Goal: Find specific page/section

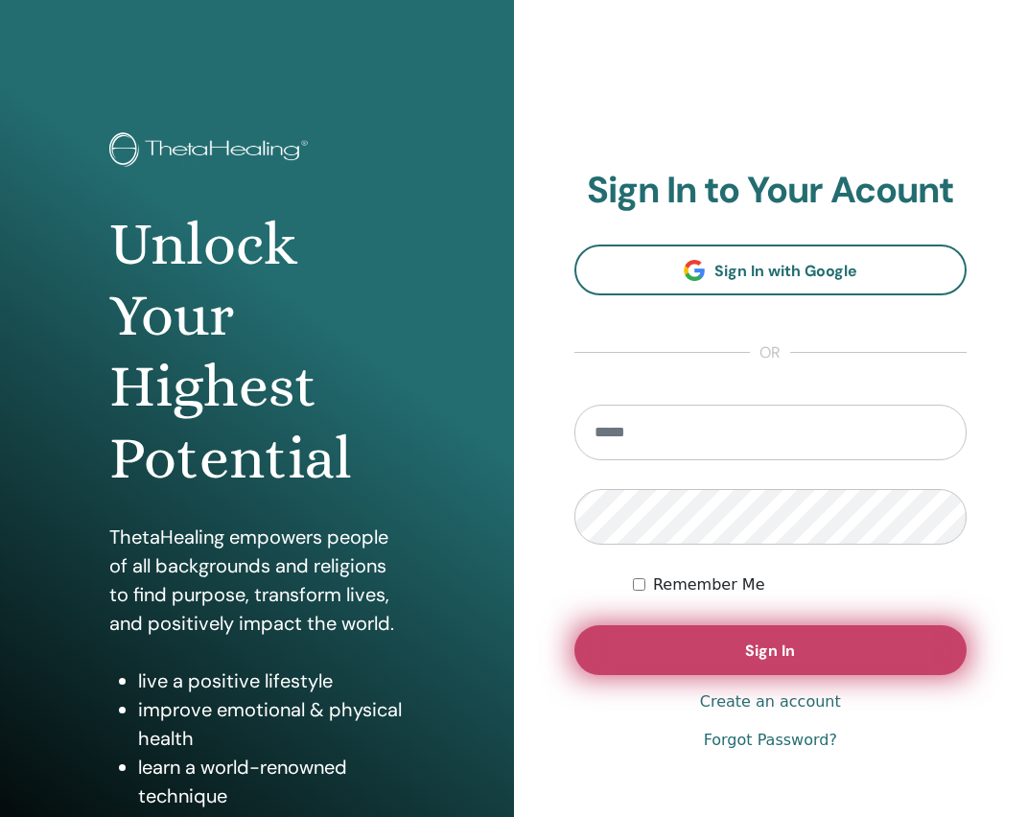
type input "**********"
click at [799, 651] on button "Sign In" at bounding box center [770, 650] width 393 height 50
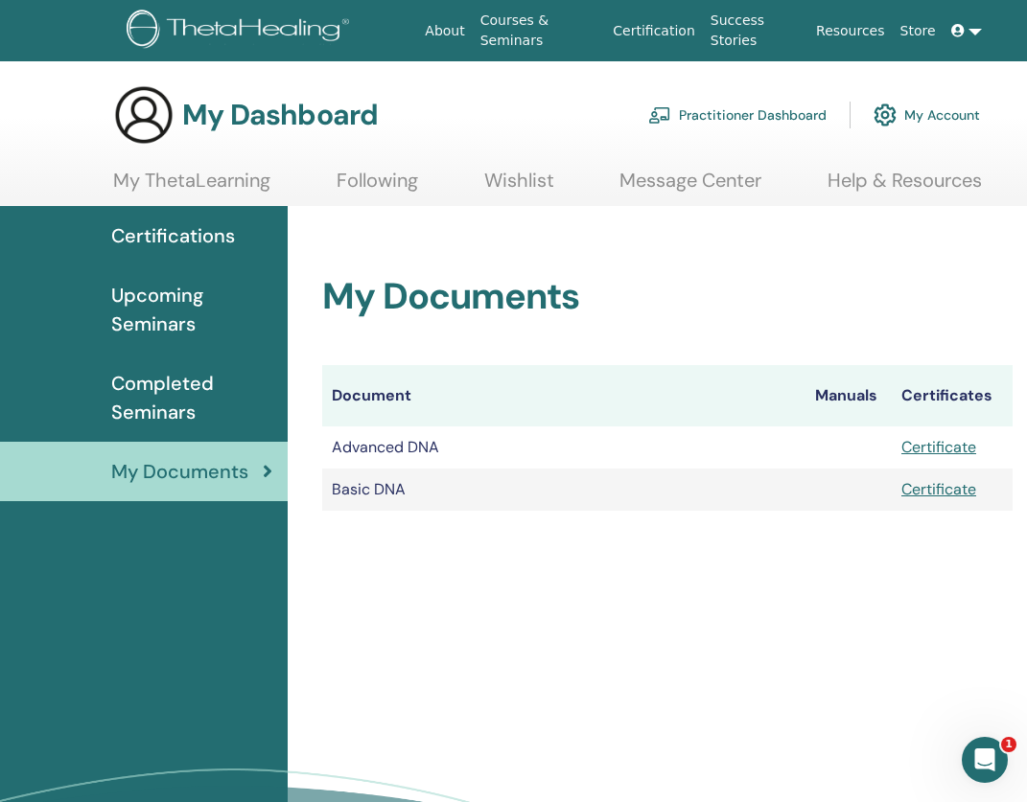
click at [219, 231] on span "Certifications" at bounding box center [173, 235] width 124 height 29
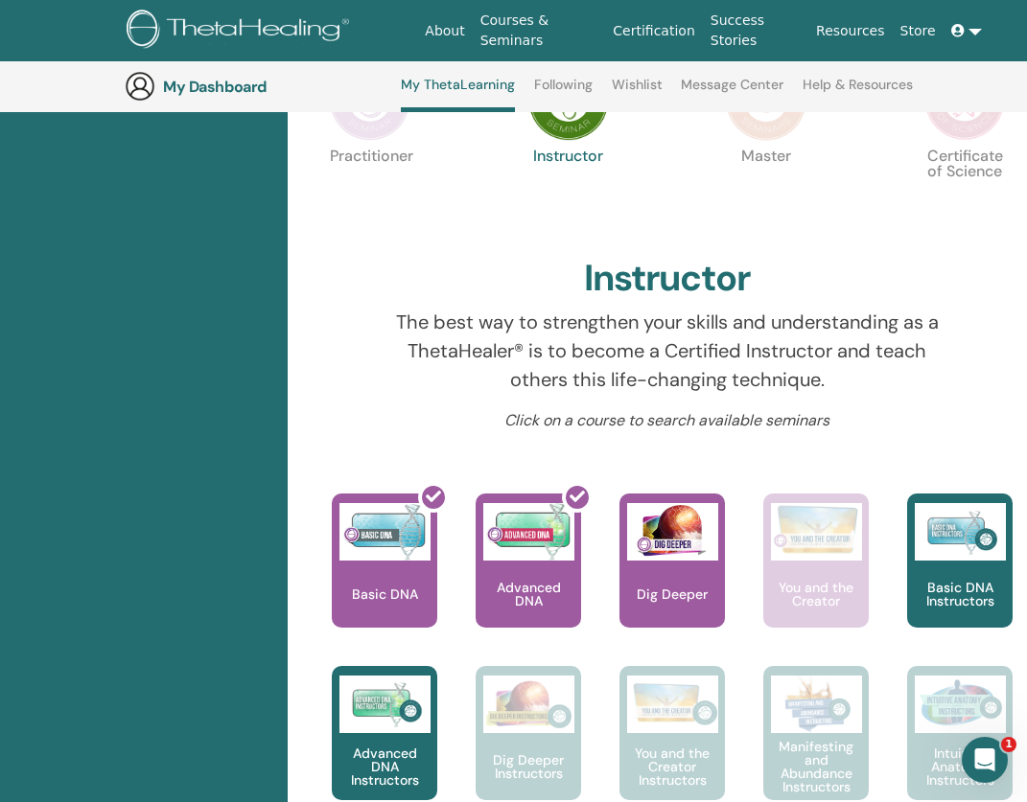
scroll to position [493, 0]
